Goal: Register for event/course

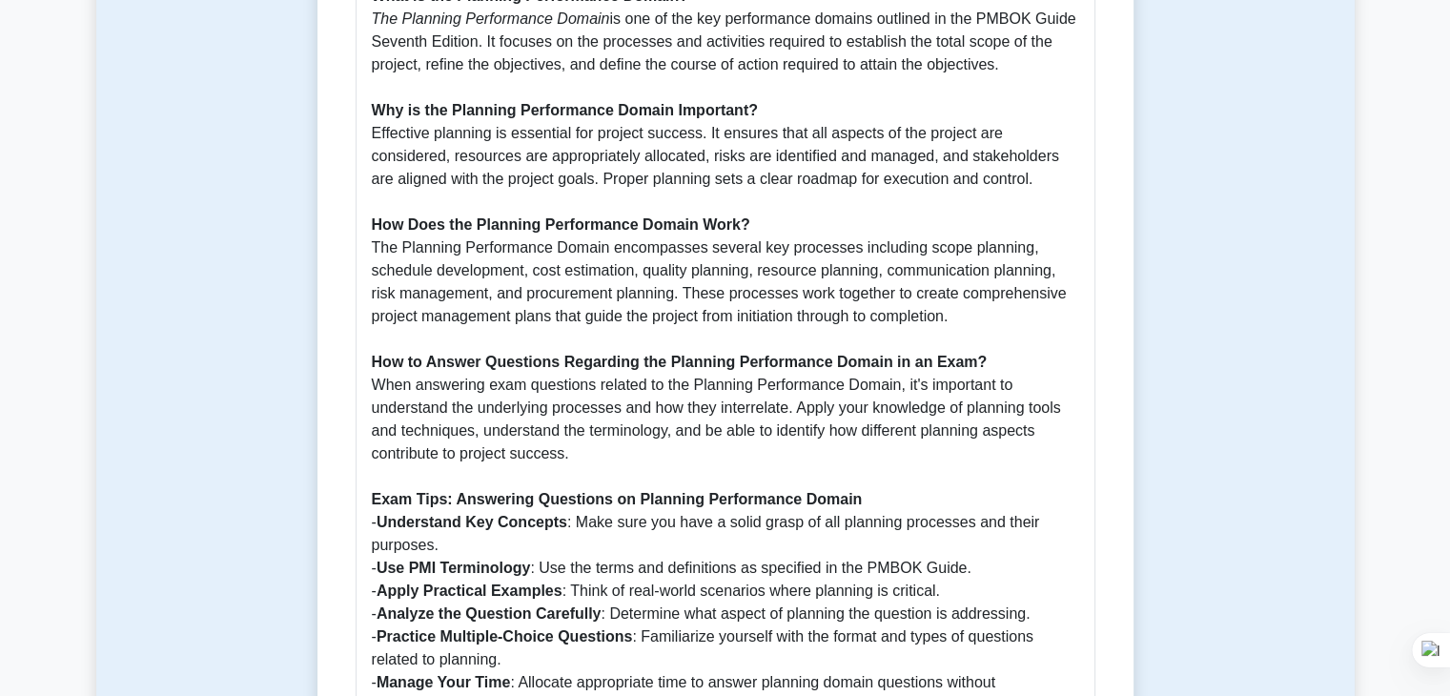
scroll to position [967, 0]
click at [887, 307] on p "What is the Planning Performance Domain? The Planning Performance Domain is one…" at bounding box center [725, 349] width 707 height 732
click at [935, 538] on p "What is the Planning Performance Domain? The Planning Performance Domain is one…" at bounding box center [725, 349] width 707 height 732
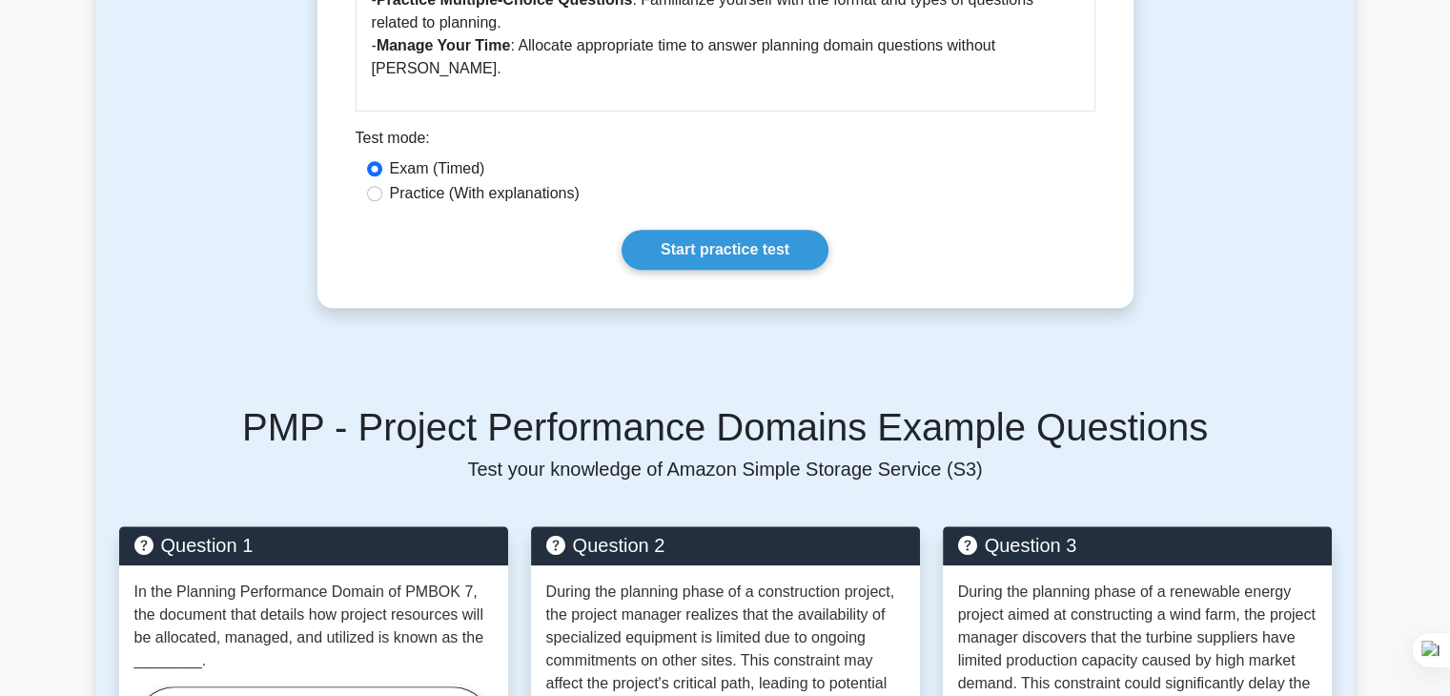
scroll to position [1768, 0]
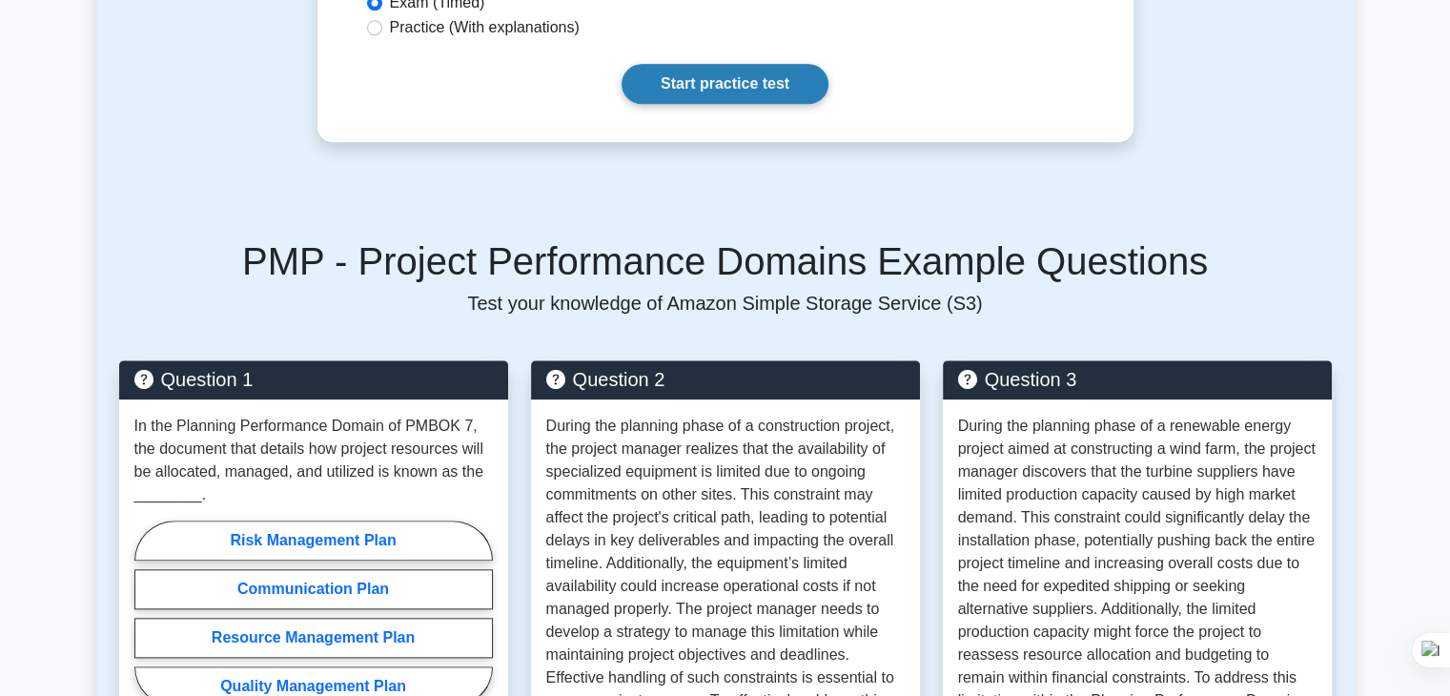
click at [746, 76] on link "Start practice test" at bounding box center [725, 84] width 207 height 40
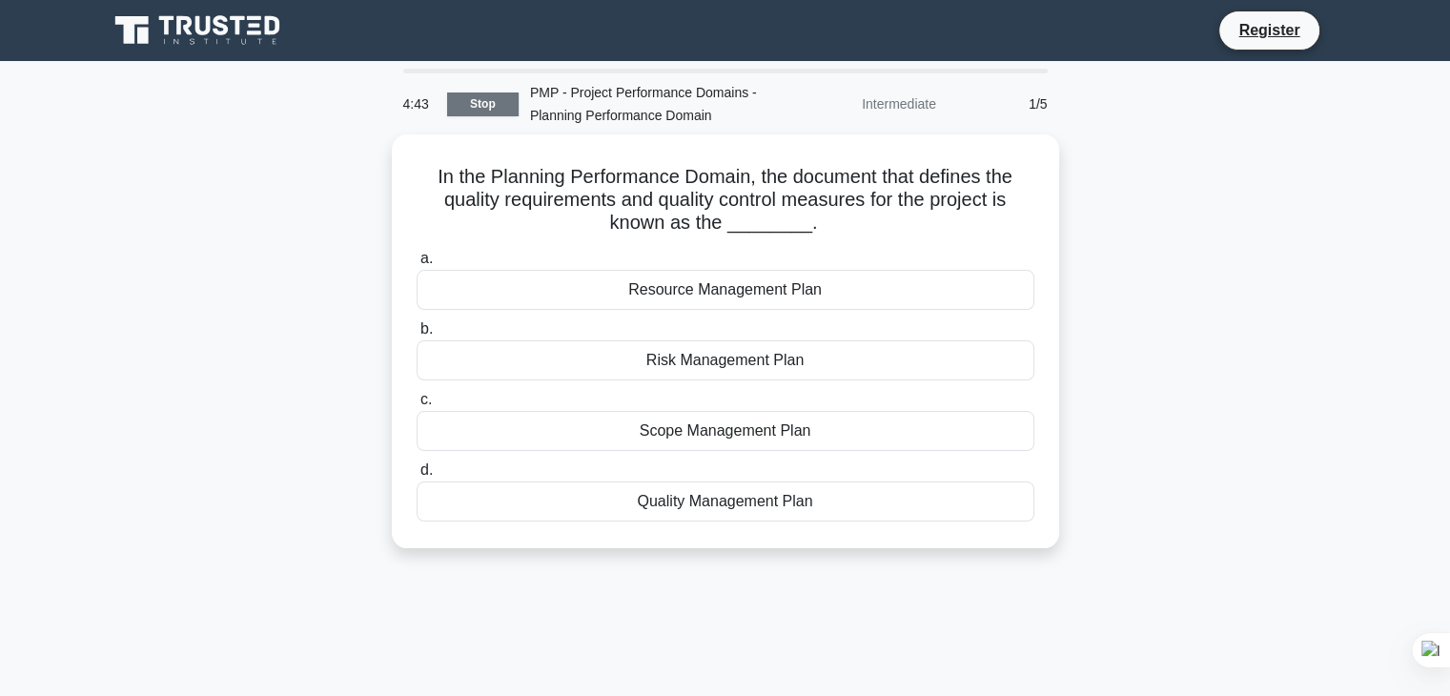
click at [493, 102] on link "Stop" at bounding box center [483, 104] width 72 height 24
